Goal: Information Seeking & Learning: Learn about a topic

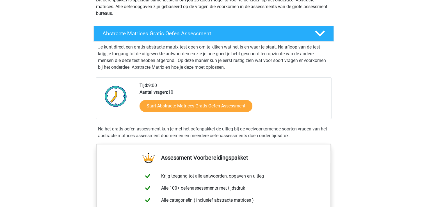
scroll to position [73, 0]
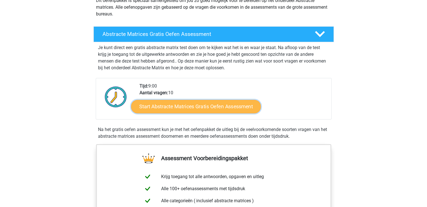
click at [183, 106] on link "Start Abstracte Matrices Gratis Oefen Assessment" at bounding box center [196, 106] width 130 height 13
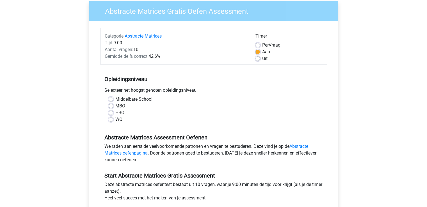
scroll to position [46, 0]
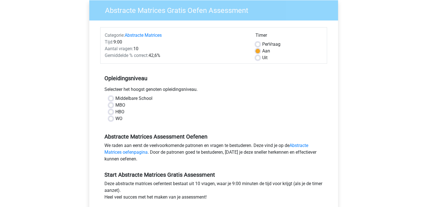
click at [115, 119] on label "WO" at bounding box center [118, 118] width 7 height 7
click at [112, 119] on input "WO" at bounding box center [111, 118] width 4 height 6
radio input "true"
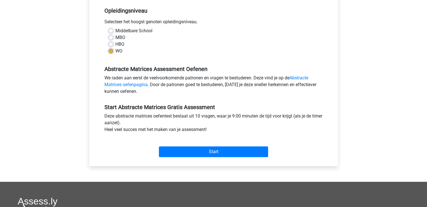
scroll to position [113, 0]
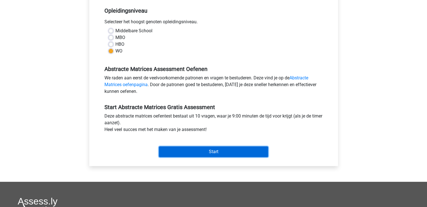
click at [168, 148] on input "Start" at bounding box center [213, 151] width 109 height 11
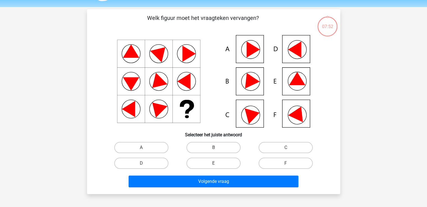
scroll to position [13, 0]
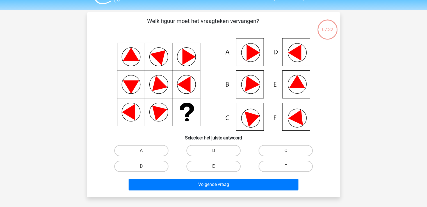
click at [292, 86] on icon at bounding box center [297, 81] width 16 height 13
click at [194, 168] on label "E" at bounding box center [213, 166] width 54 height 11
click at [213, 168] on input "E" at bounding box center [215, 168] width 4 height 4
radio input "true"
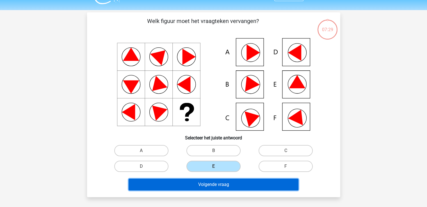
click at [185, 187] on button "Volgende vraag" at bounding box center [213, 185] width 170 height 12
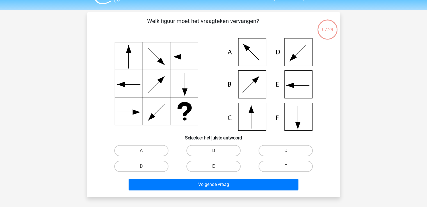
scroll to position [26, 0]
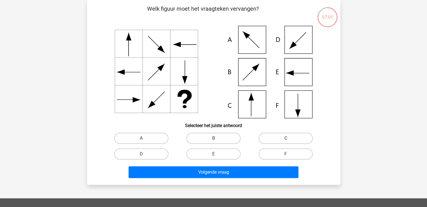
click at [271, 139] on label "C" at bounding box center [285, 138] width 54 height 11
click at [285, 139] on input "C" at bounding box center [287, 140] width 4 height 4
radio input "true"
click at [271, 139] on label "C" at bounding box center [285, 138] width 54 height 11
click at [285, 139] on input "C" at bounding box center [287, 140] width 4 height 4
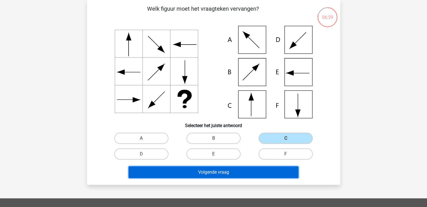
click at [224, 170] on button "Volgende vraag" at bounding box center [213, 172] width 170 height 12
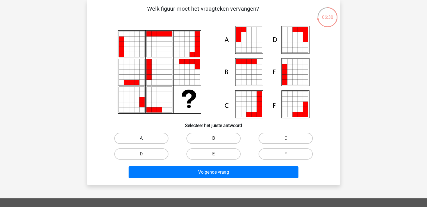
click at [157, 137] on label "A" at bounding box center [141, 138] width 54 height 11
click at [145, 138] on input "A" at bounding box center [143, 140] width 4 height 4
radio input "true"
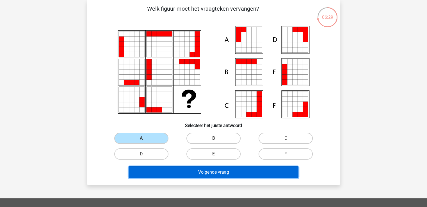
click at [183, 172] on button "Volgende vraag" at bounding box center [213, 172] width 170 height 12
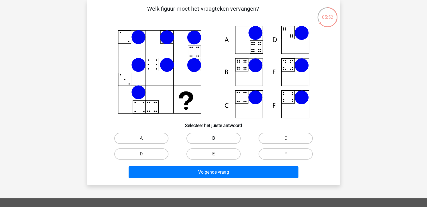
click at [202, 142] on label "B" at bounding box center [213, 138] width 54 height 11
click at [213, 142] on input "B" at bounding box center [215, 140] width 4 height 4
radio input "true"
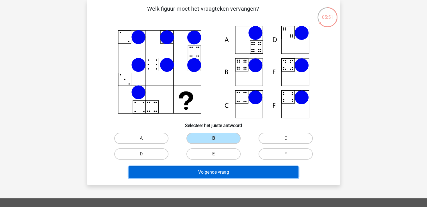
click at [192, 175] on button "Volgende vraag" at bounding box center [213, 172] width 170 height 12
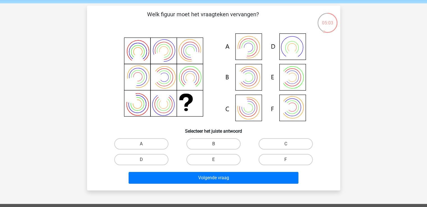
scroll to position [22, 0]
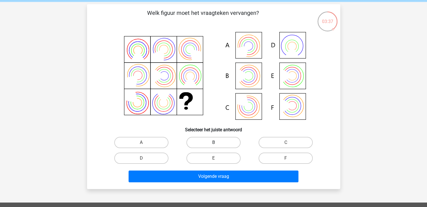
click at [209, 146] on label "B" at bounding box center [213, 142] width 54 height 11
click at [213, 146] on input "B" at bounding box center [215, 144] width 4 height 4
radio input "true"
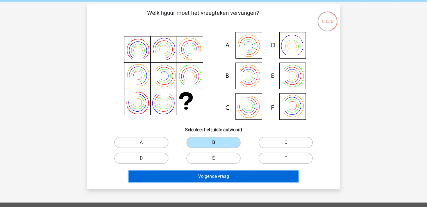
click at [218, 177] on button "Volgende vraag" at bounding box center [213, 177] width 170 height 12
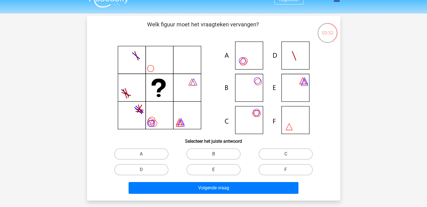
scroll to position [11, 0]
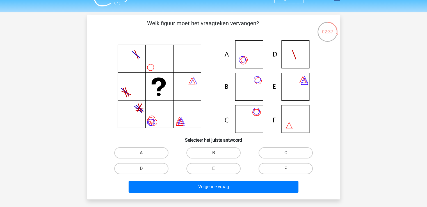
click at [271, 153] on label "C" at bounding box center [285, 152] width 54 height 11
click at [285, 153] on input "C" at bounding box center [287, 155] width 4 height 4
radio input "true"
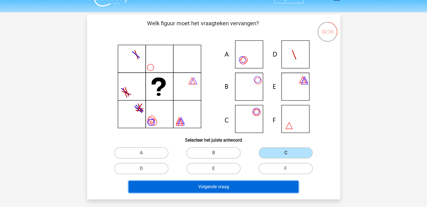
click at [211, 191] on button "Volgende vraag" at bounding box center [213, 187] width 170 height 12
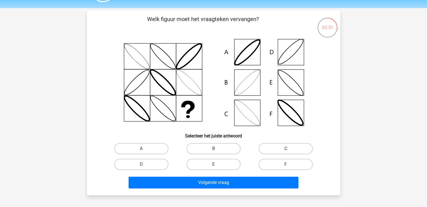
scroll to position [16, 0]
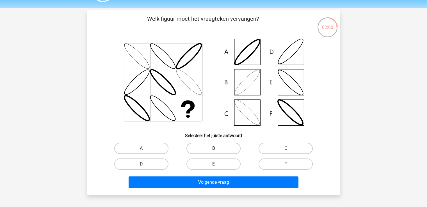
click at [219, 145] on label "B" at bounding box center [213, 148] width 54 height 11
click at [217, 148] on input "B" at bounding box center [215, 150] width 4 height 4
radio input "true"
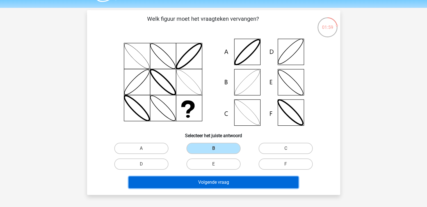
click at [224, 181] on button "Volgende vraag" at bounding box center [213, 182] width 170 height 12
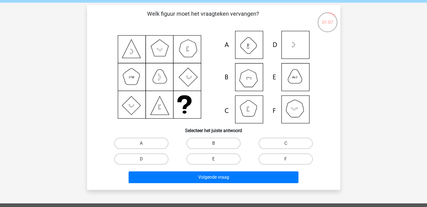
scroll to position [23, 0]
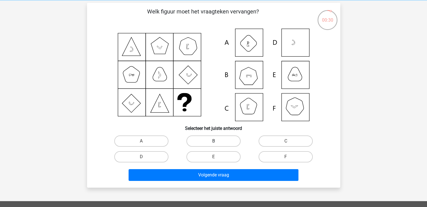
click at [213, 141] on label "B" at bounding box center [213, 140] width 54 height 11
click at [213, 141] on input "B" at bounding box center [215, 143] width 4 height 4
radio input "true"
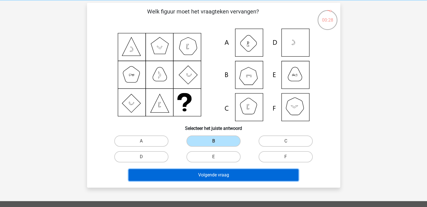
click at [215, 178] on button "Volgende vraag" at bounding box center [213, 175] width 170 height 12
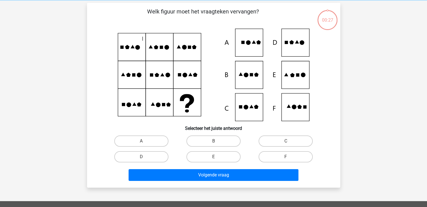
scroll to position [26, 0]
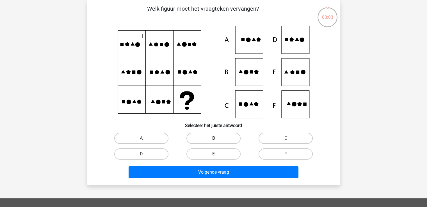
click at [195, 139] on label "B" at bounding box center [213, 138] width 54 height 11
click at [213, 139] on input "B" at bounding box center [215, 140] width 4 height 4
radio input "true"
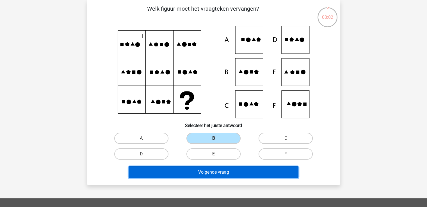
click at [203, 173] on button "Volgende vraag" at bounding box center [213, 172] width 170 height 12
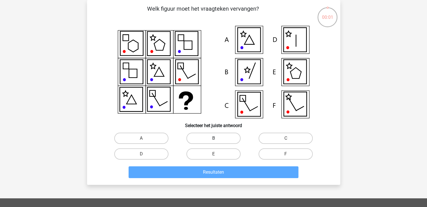
click at [209, 140] on label "B" at bounding box center [213, 138] width 54 height 11
click at [213, 140] on input "B" at bounding box center [215, 140] width 4 height 4
radio input "true"
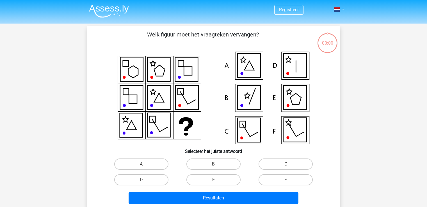
scroll to position [26, 0]
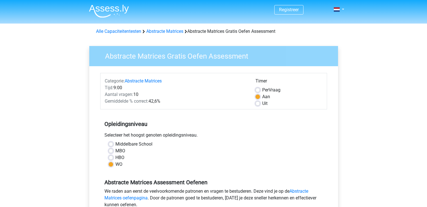
scroll to position [113, 0]
